Goal: Navigation & Orientation: Find specific page/section

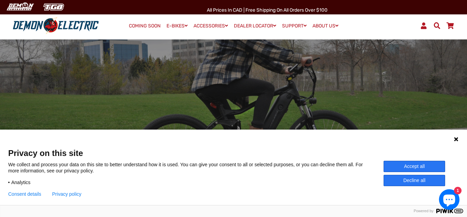
scroll to position [74, 0]
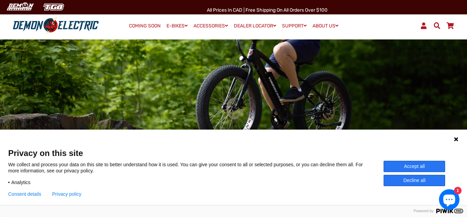
click at [457, 138] on icon at bounding box center [456, 138] width 5 height 5
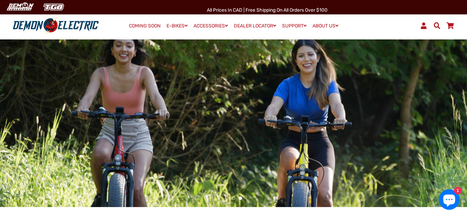
scroll to position [0, 0]
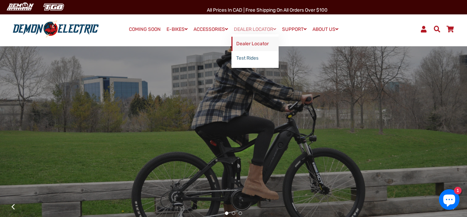
click at [254, 44] on link "Dealer Locator" at bounding box center [255, 44] width 47 height 14
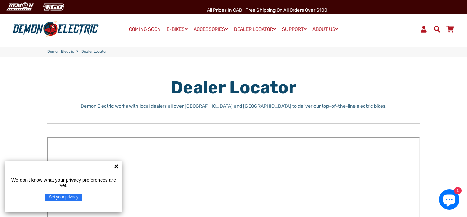
click at [115, 166] on icon at bounding box center [116, 166] width 4 height 4
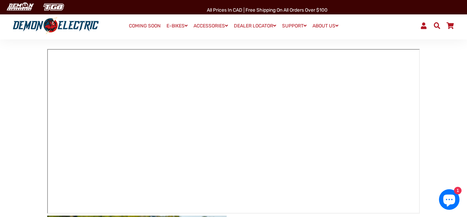
scroll to position [88, 0]
